Goal: Find specific page/section: Find specific page/section

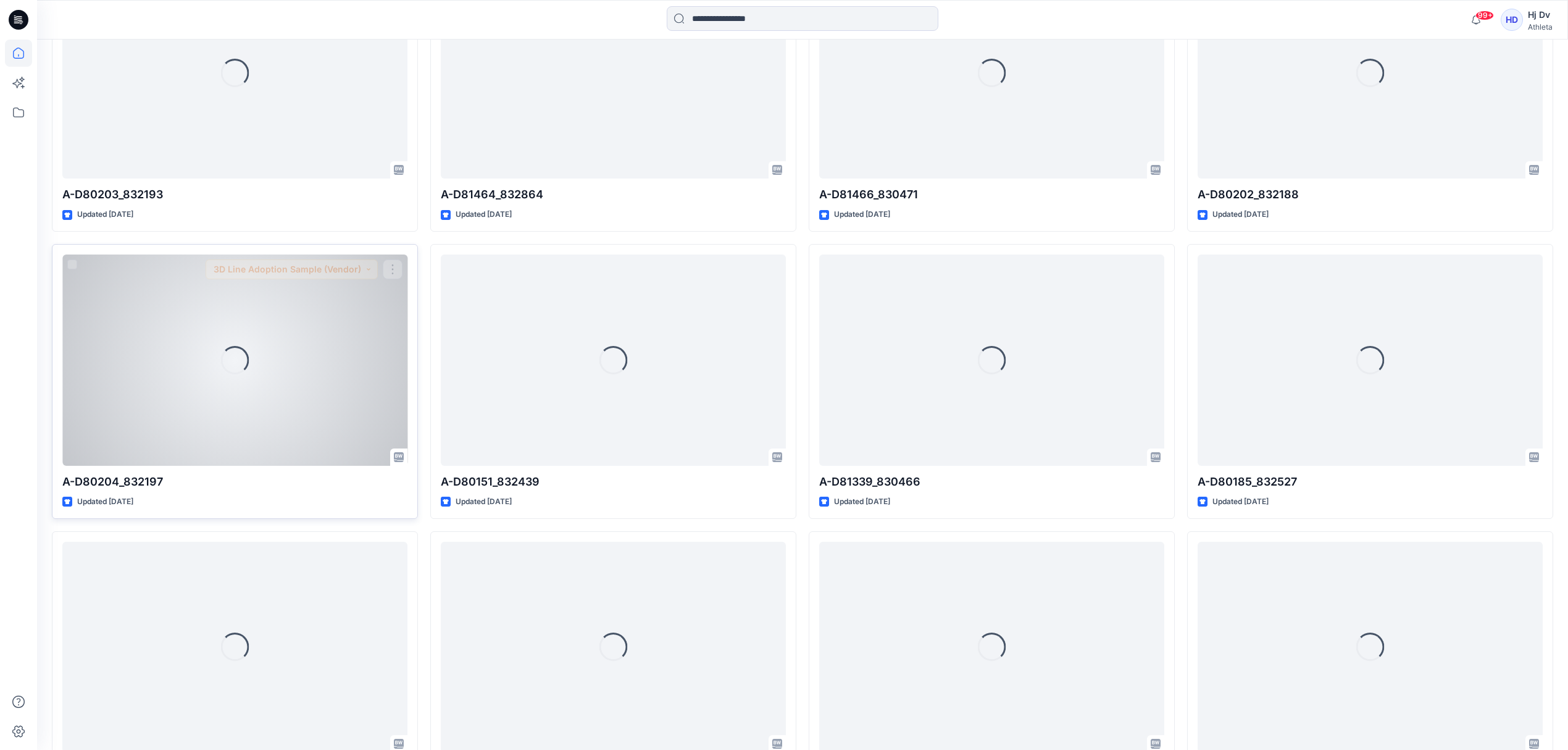
scroll to position [636, 0]
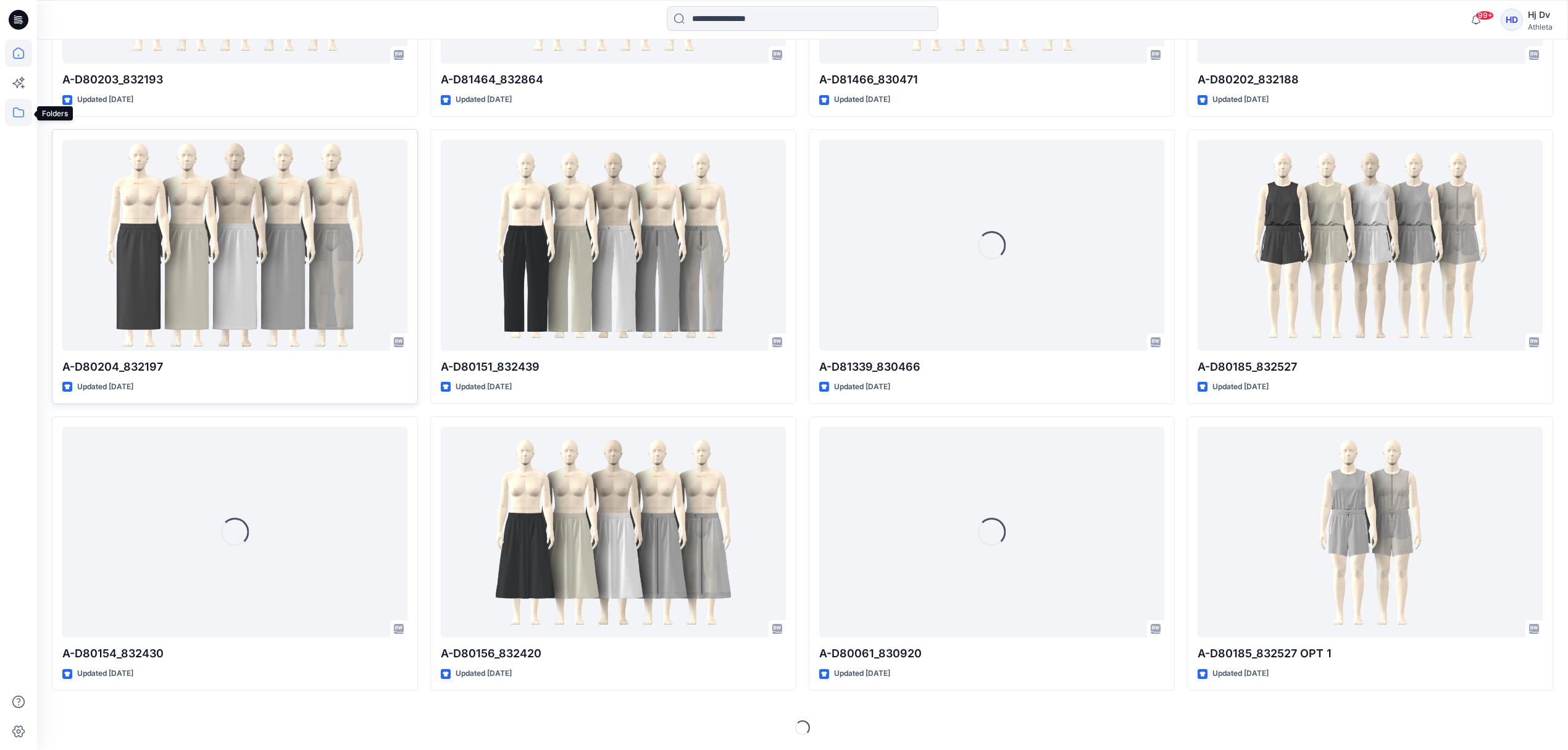
click at [17, 117] on icon at bounding box center [18, 112] width 11 height 10
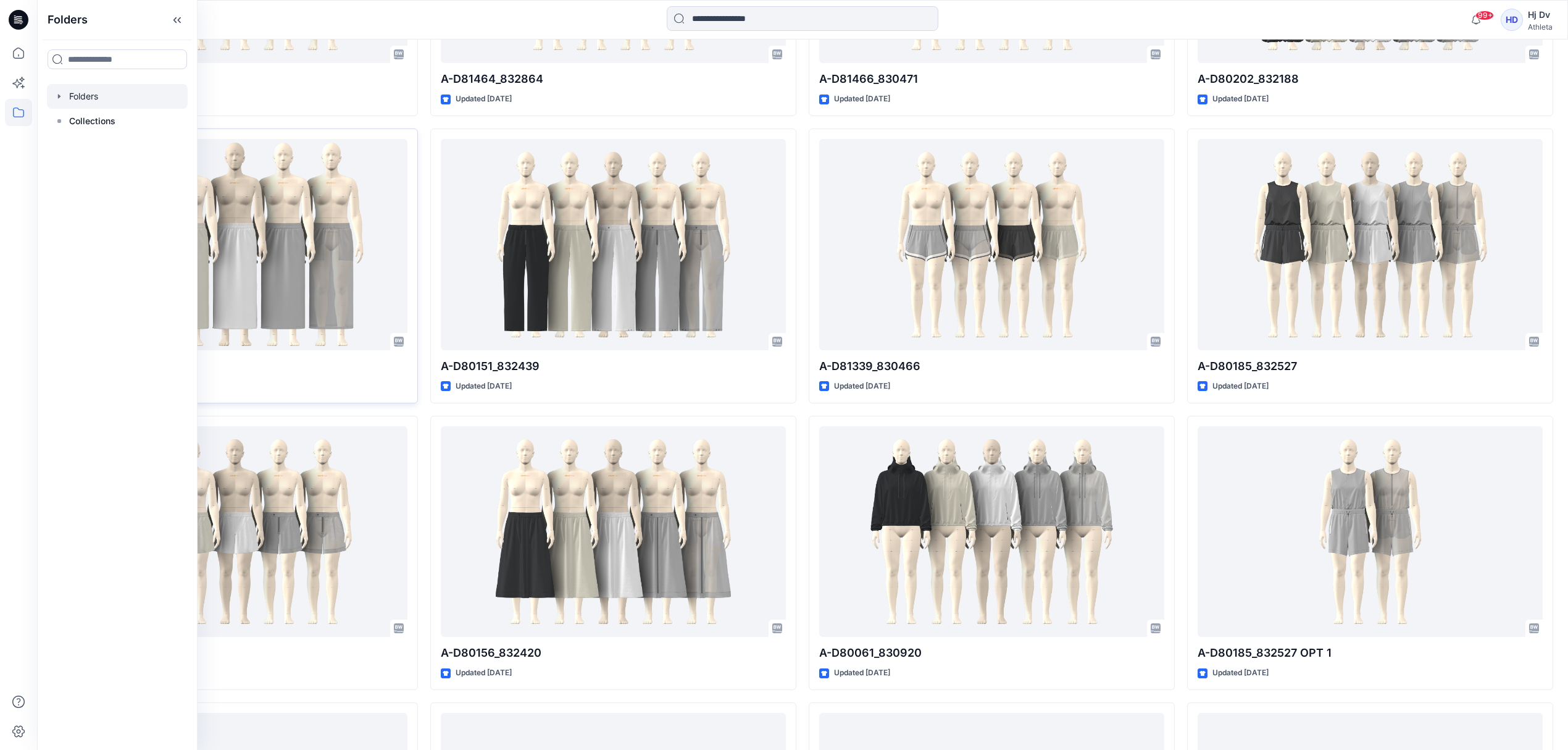
click at [55, 99] on icon "button" at bounding box center [60, 97] width 10 height 10
click at [62, 170] on div at bounding box center [133, 170] width 173 height 25
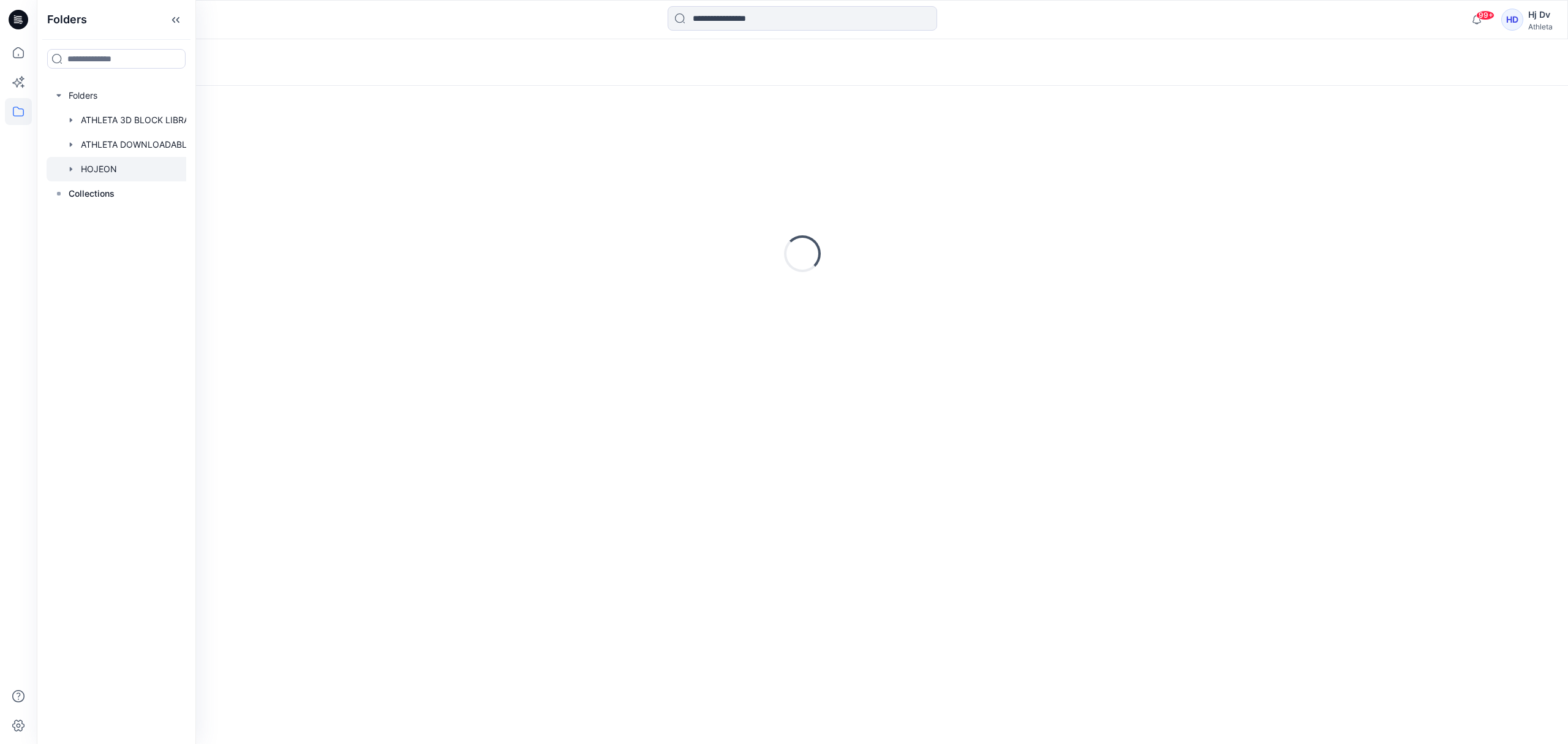
click at [74, 170] on icon "button" at bounding box center [71, 169] width 10 height 10
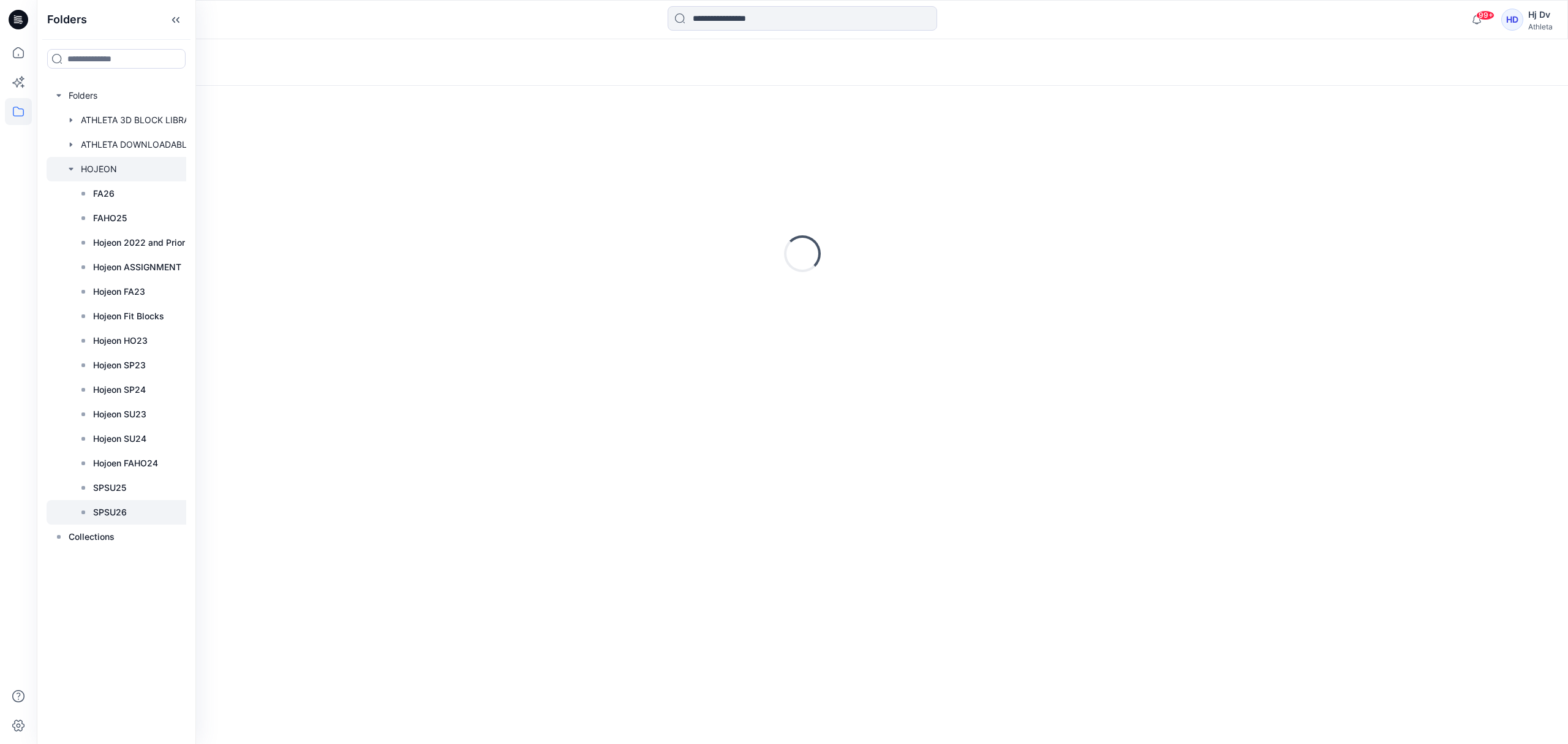
click at [142, 515] on div at bounding box center [132, 512] width 171 height 25
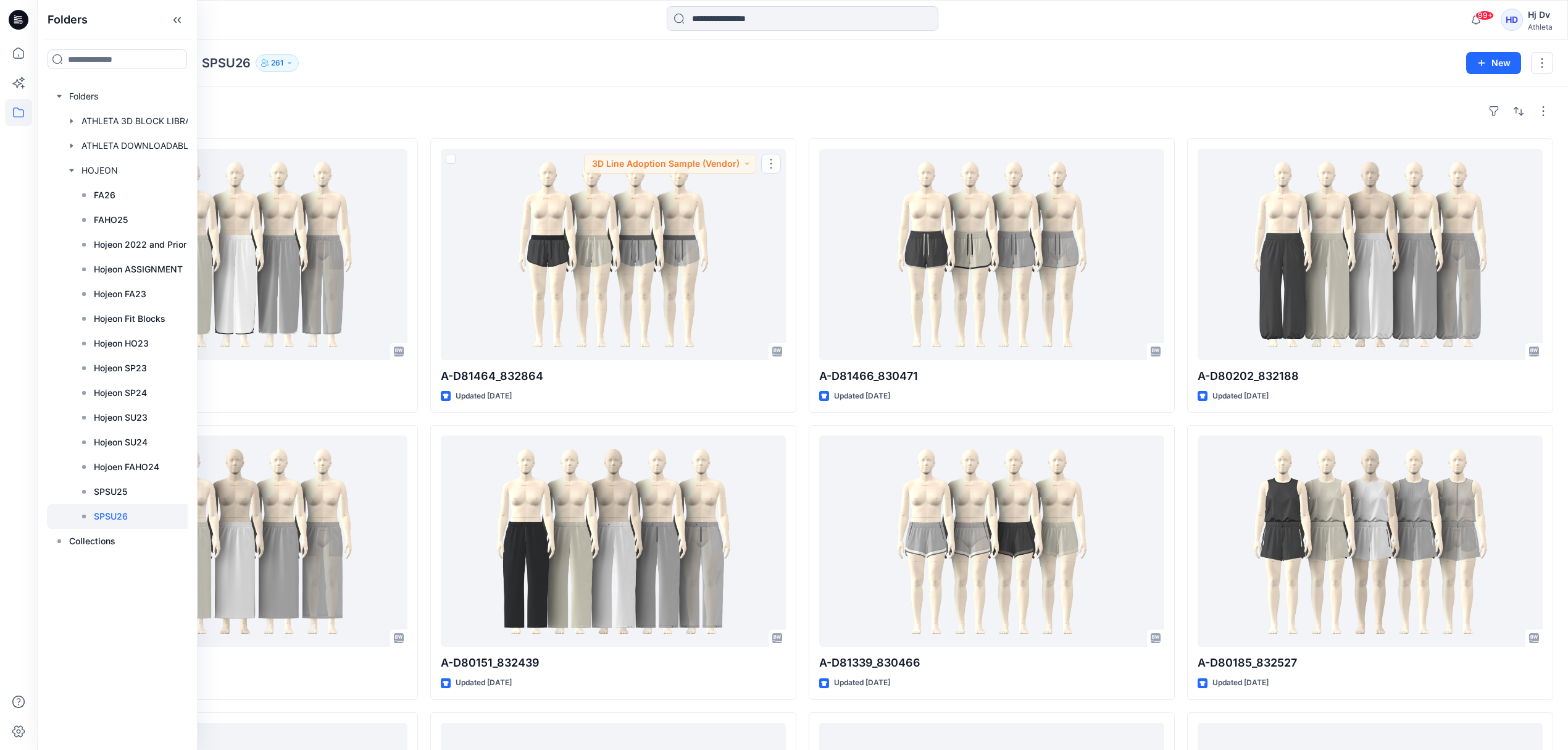
click at [482, 60] on div "Folders HOJEON SPSU26 261" at bounding box center [755, 63] width 1405 height 17
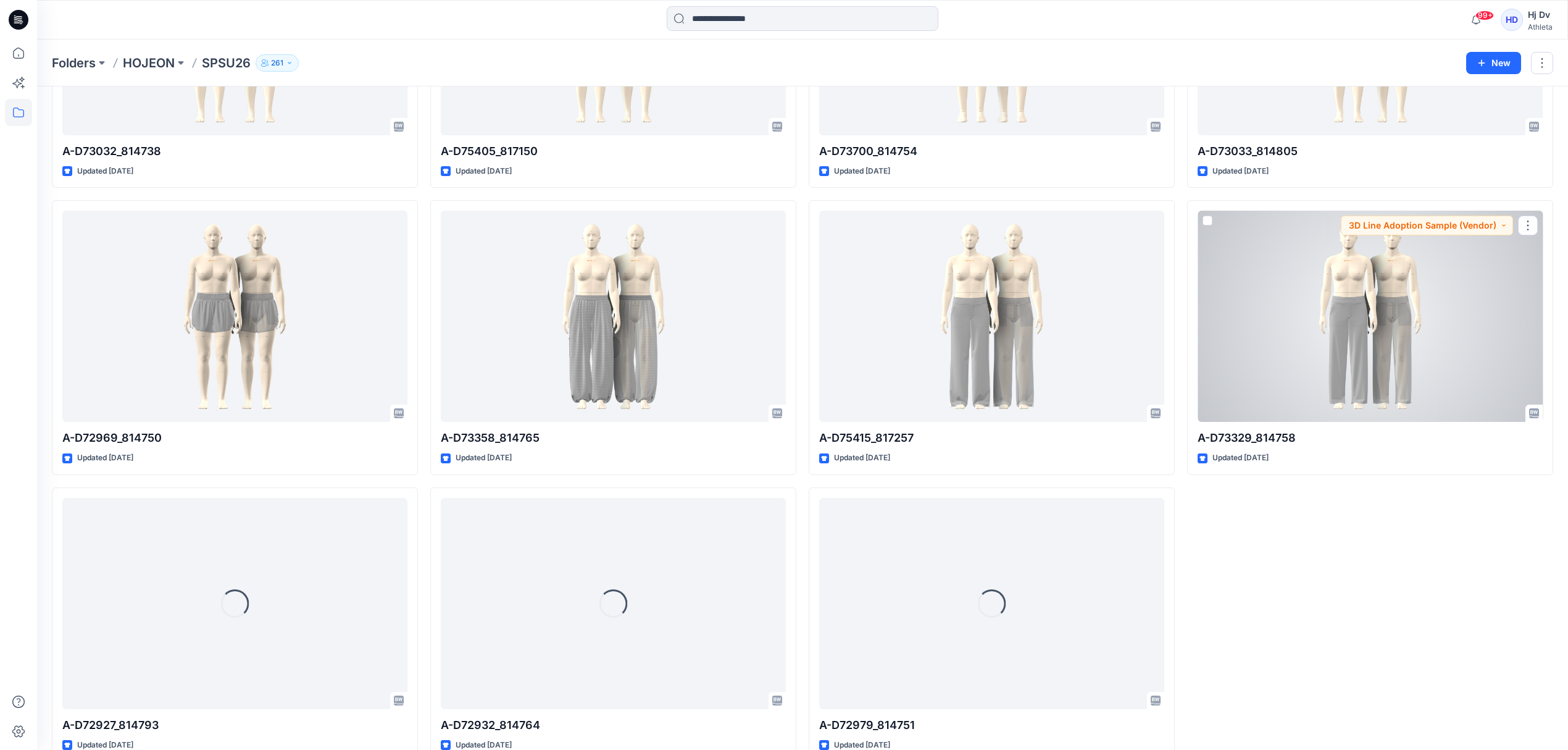
scroll to position [1400, 0]
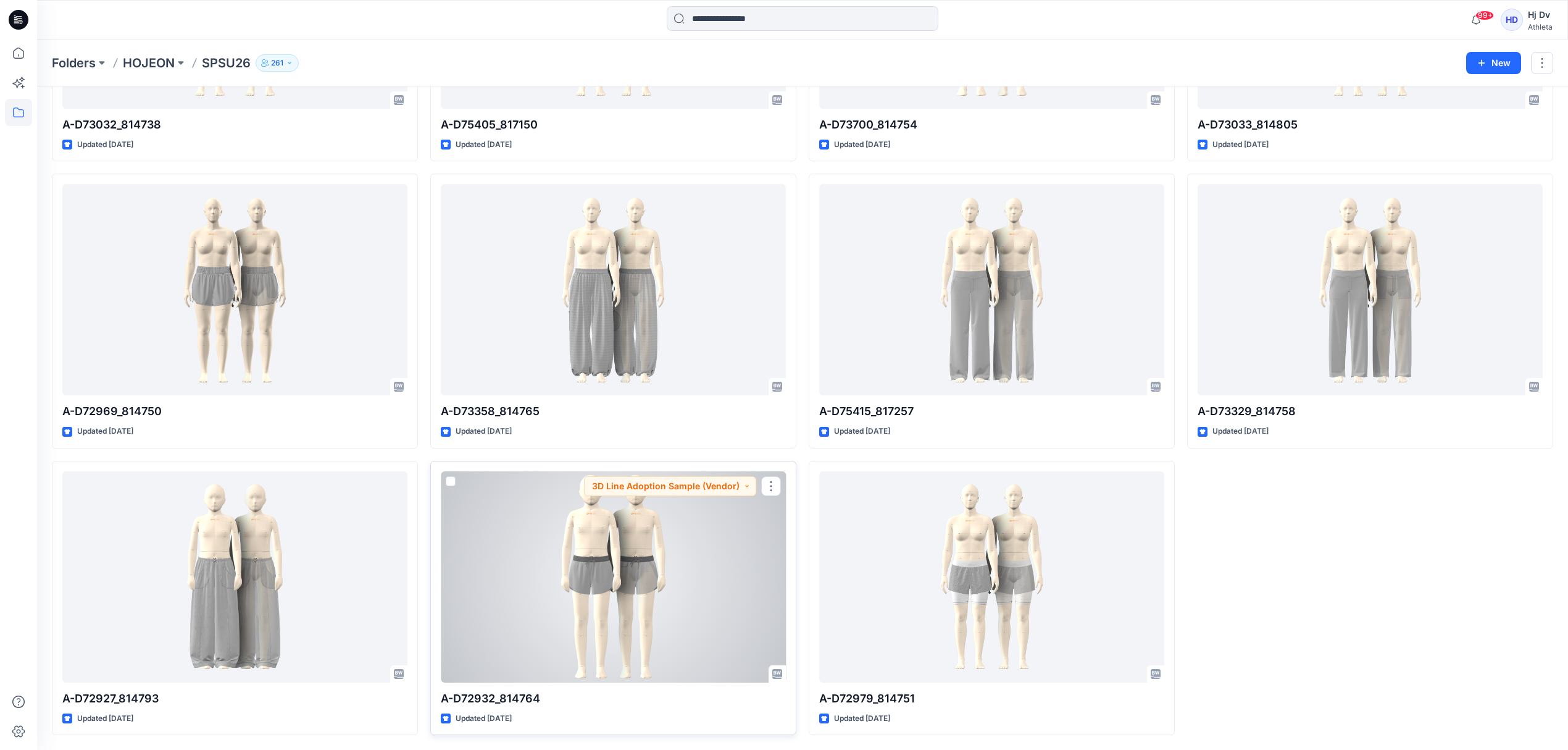
click at [687, 566] on div at bounding box center [613, 576] width 345 height 211
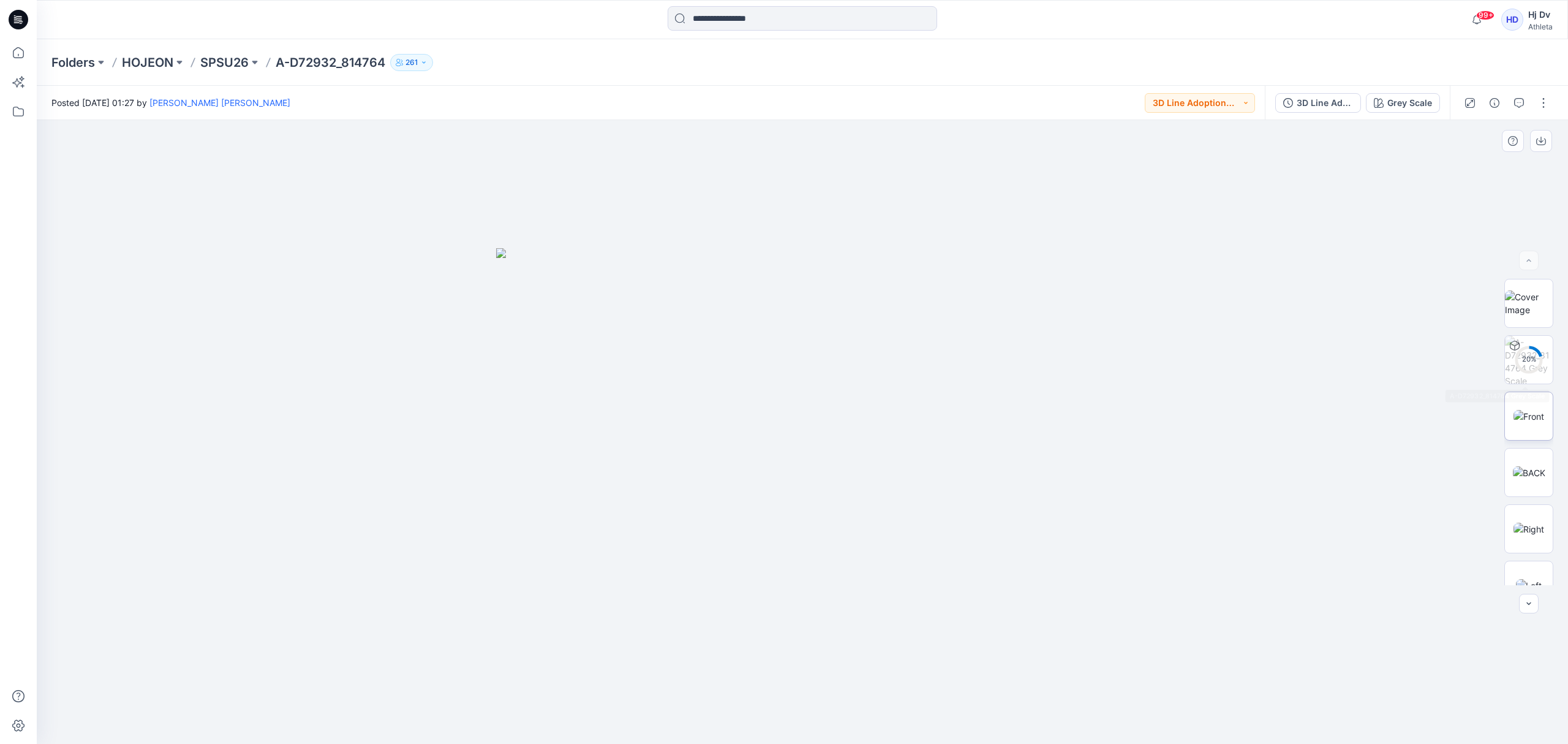
drag, startPoint x: 1519, startPoint y: 390, endPoint x: 1529, endPoint y: 405, distance: 18.0
click at [1520, 390] on div "20 % BW" at bounding box center [1529, 432] width 49 height 306
click at [1531, 410] on img at bounding box center [1528, 416] width 31 height 13
drag, startPoint x: 1001, startPoint y: 349, endPoint x: 998, endPoint y: 364, distance: 15.3
